Goal: Task Accomplishment & Management: Manage account settings

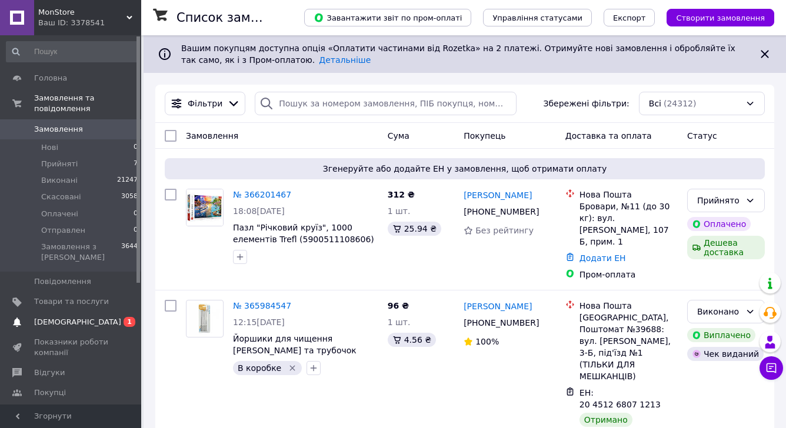
click at [61, 317] on span "[DEMOGRAPHIC_DATA]" at bounding box center [77, 322] width 87 height 11
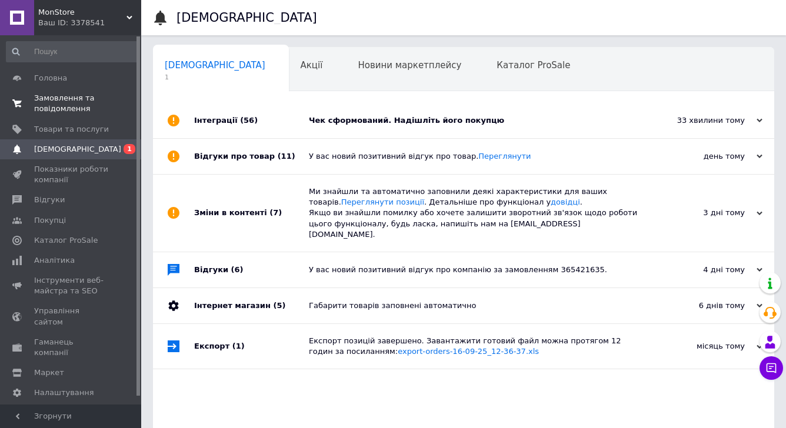
click at [99, 103] on span "Замовлення та повідомлення" at bounding box center [71, 103] width 75 height 21
